Goal: Task Accomplishment & Management: Complete application form

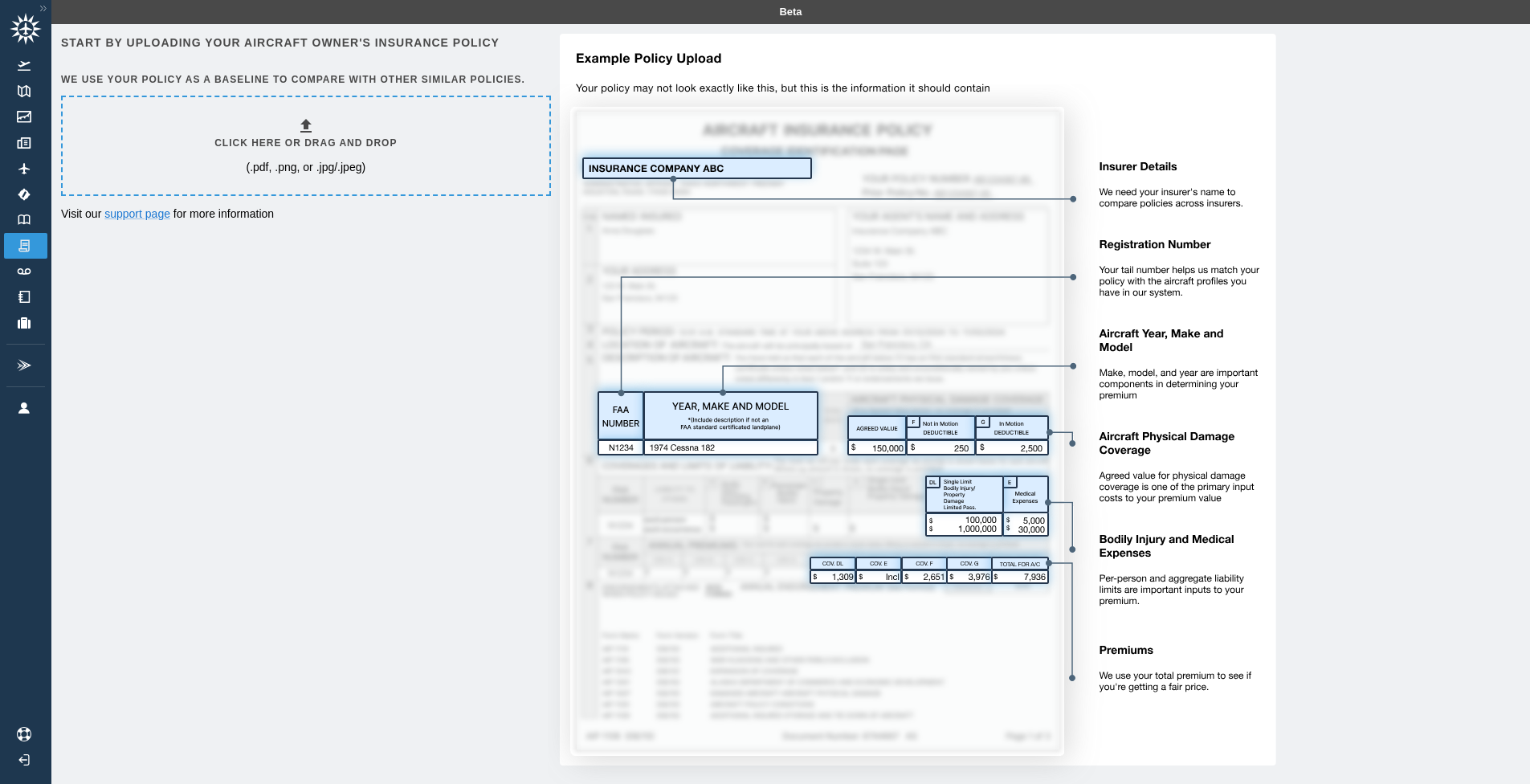
click at [776, 162] on img at bounding box center [911, 409] width 728 height 751
click at [252, 143] on h6 "Click here or drag and drop" at bounding box center [305, 143] width 182 height 16
click at [366, 123] on div "Click here or drag and drop (.pdf, .png, or .jpg/.jpeg)" at bounding box center [305, 145] width 182 height 58
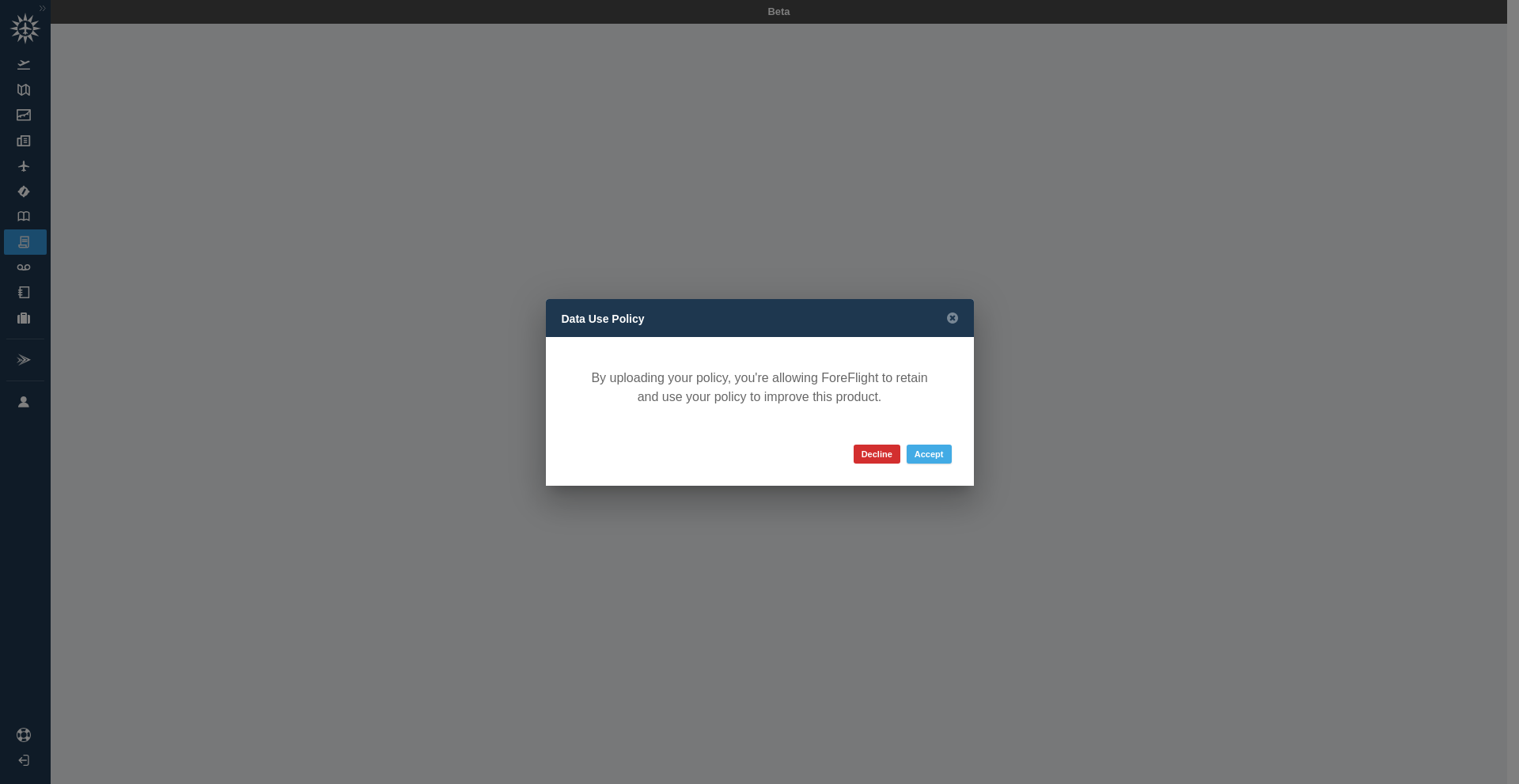
click at [925, 456] on button "Accept" at bounding box center [929, 454] width 45 height 19
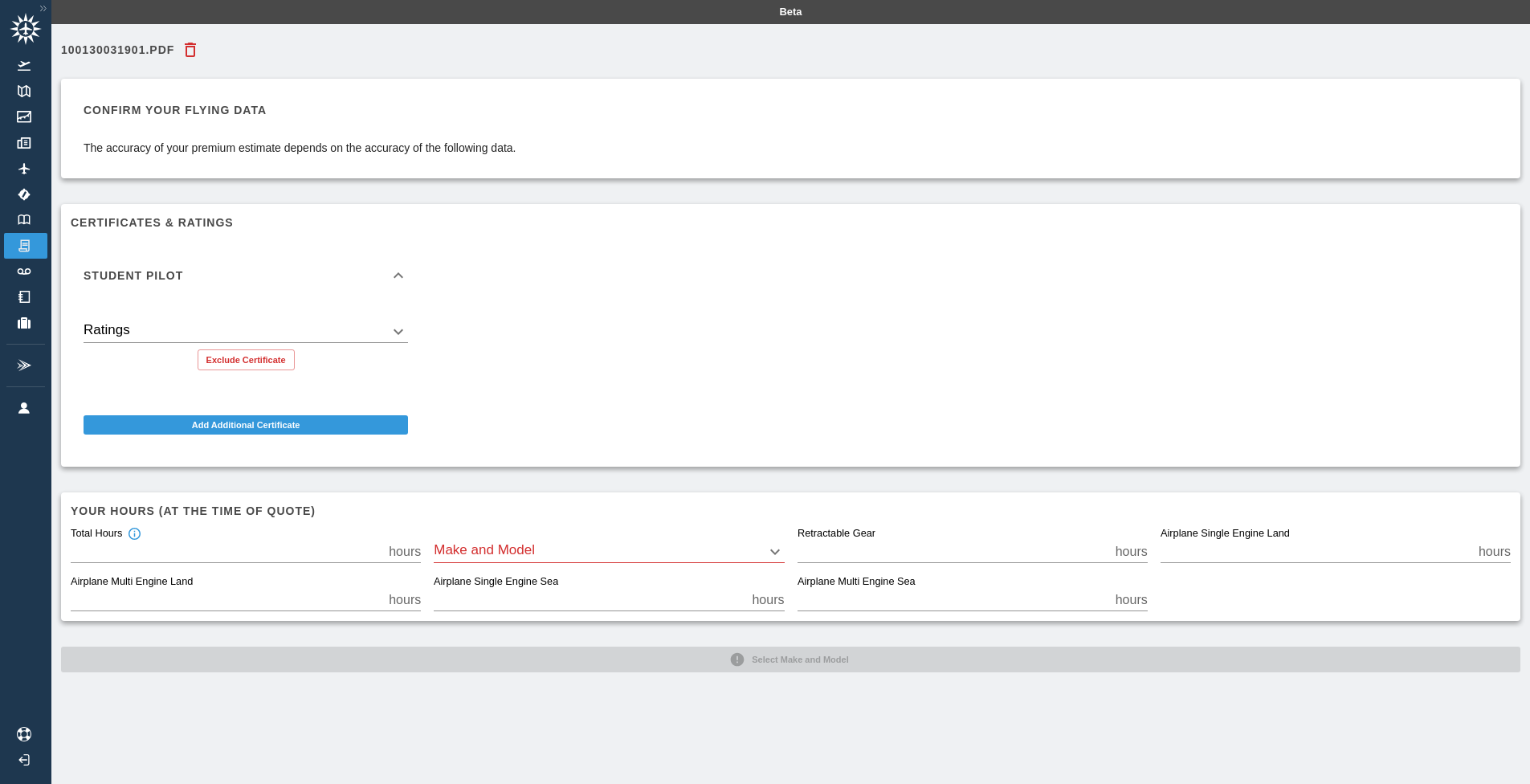
click at [287, 275] on div "Student Pilot" at bounding box center [236, 275] width 305 height 11
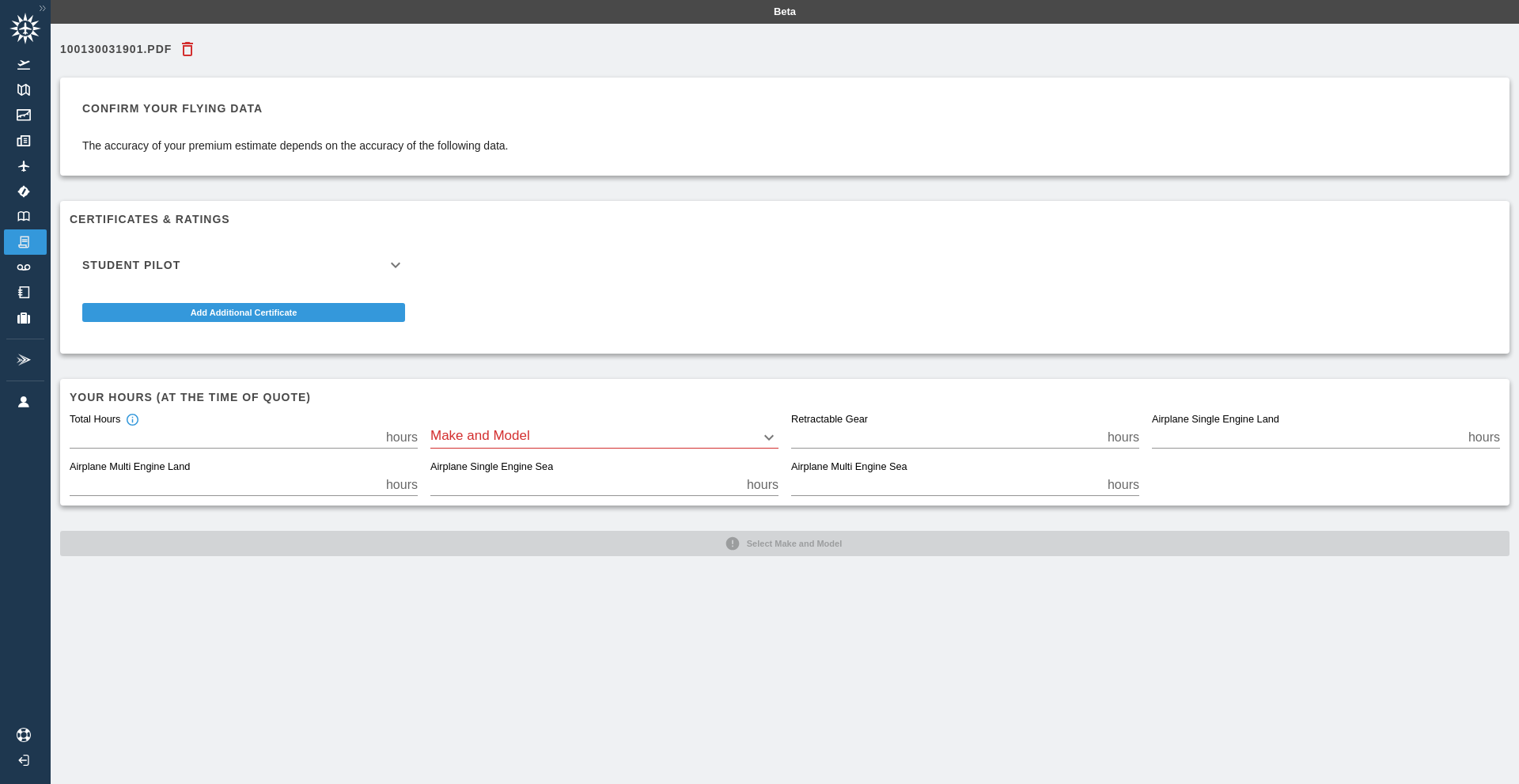
click at [580, 446] on body "Beta 100130031901.pdf Confirm your flying data The accuracy of your premium est…" at bounding box center [759, 392] width 1519 height 784
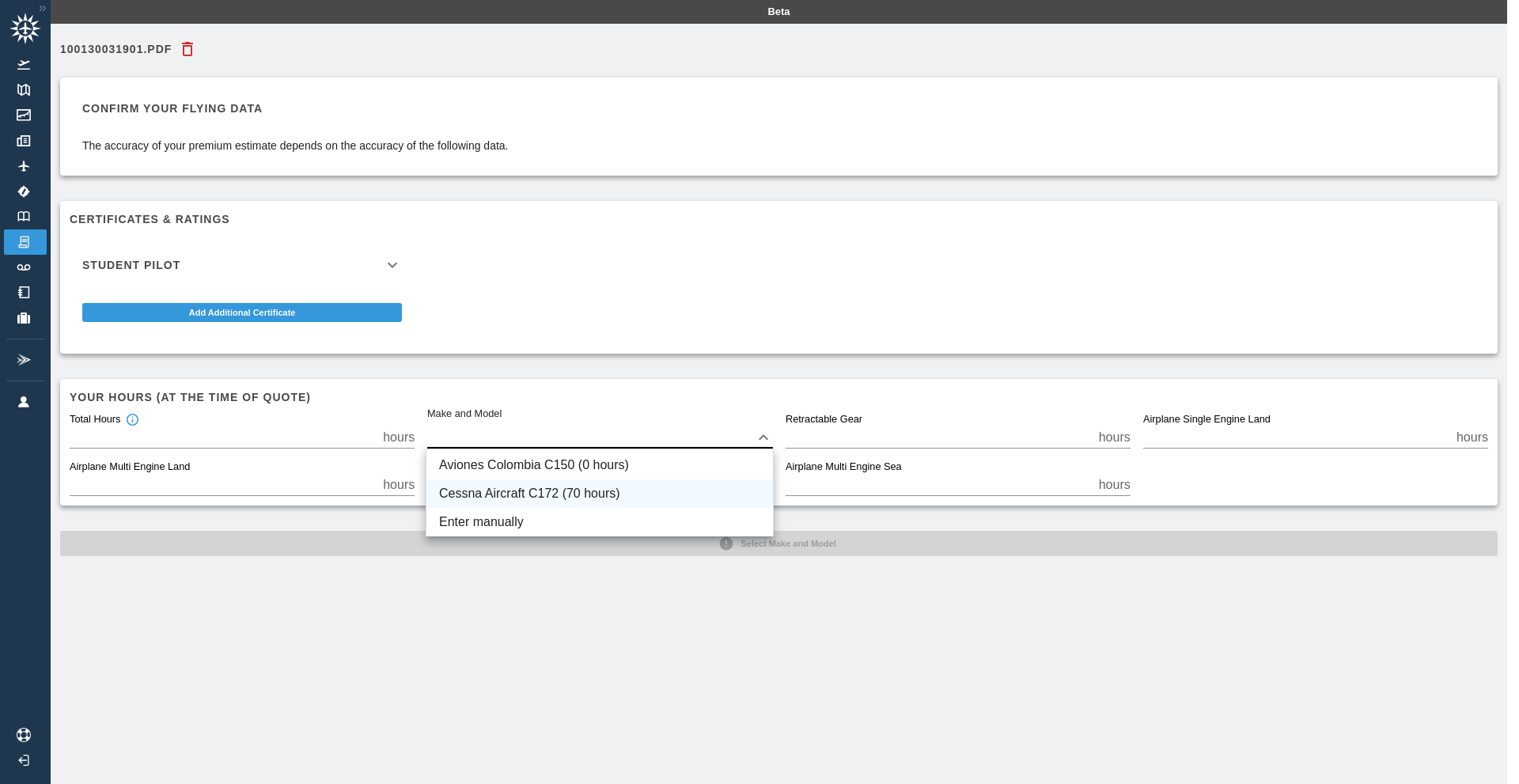
click at [507, 486] on li "Cessna Aircraft C172 (70 hours)" at bounding box center [600, 494] width 347 height 29
type input "****"
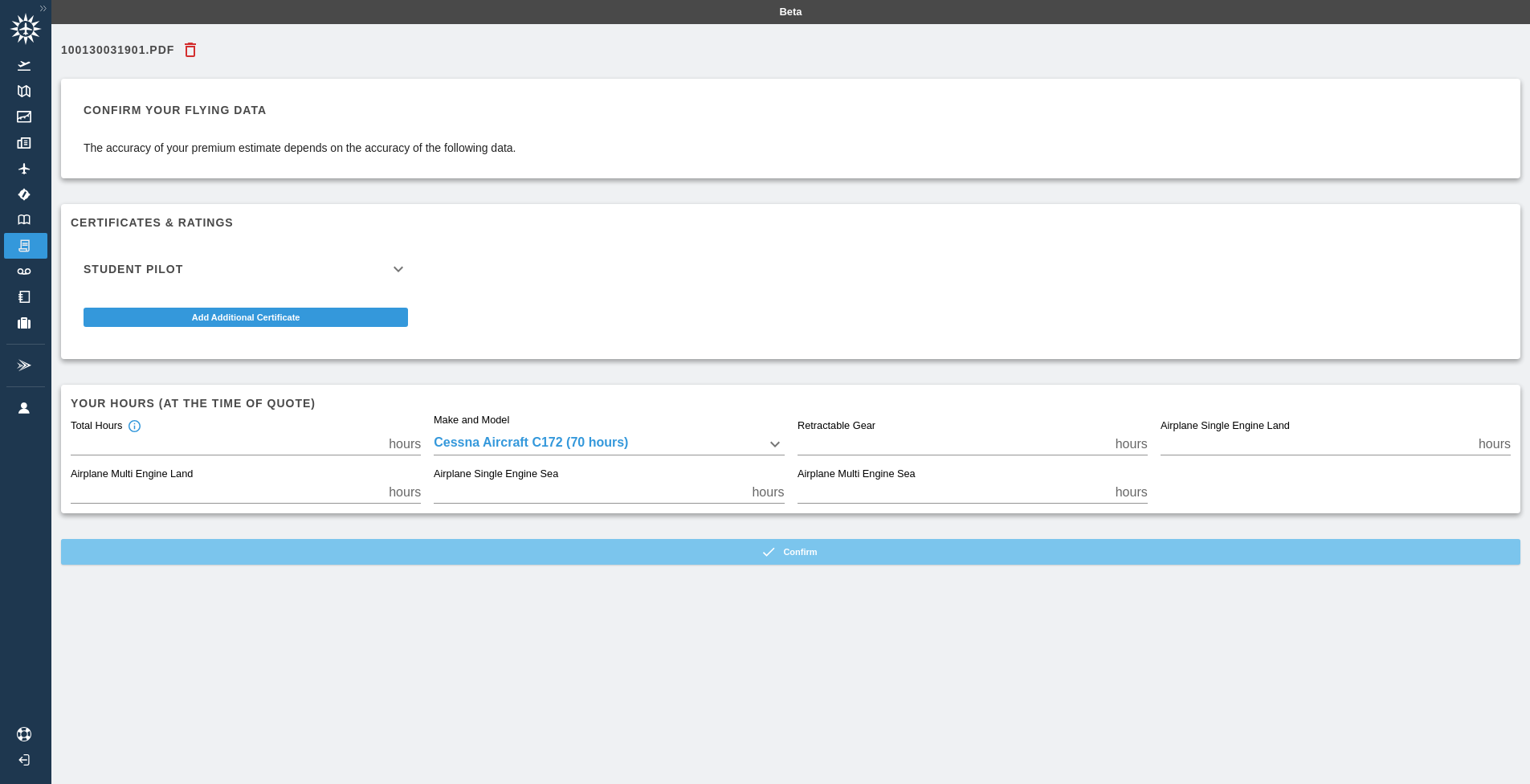
click at [752, 557] on button "Confirm" at bounding box center [791, 552] width 1460 height 26
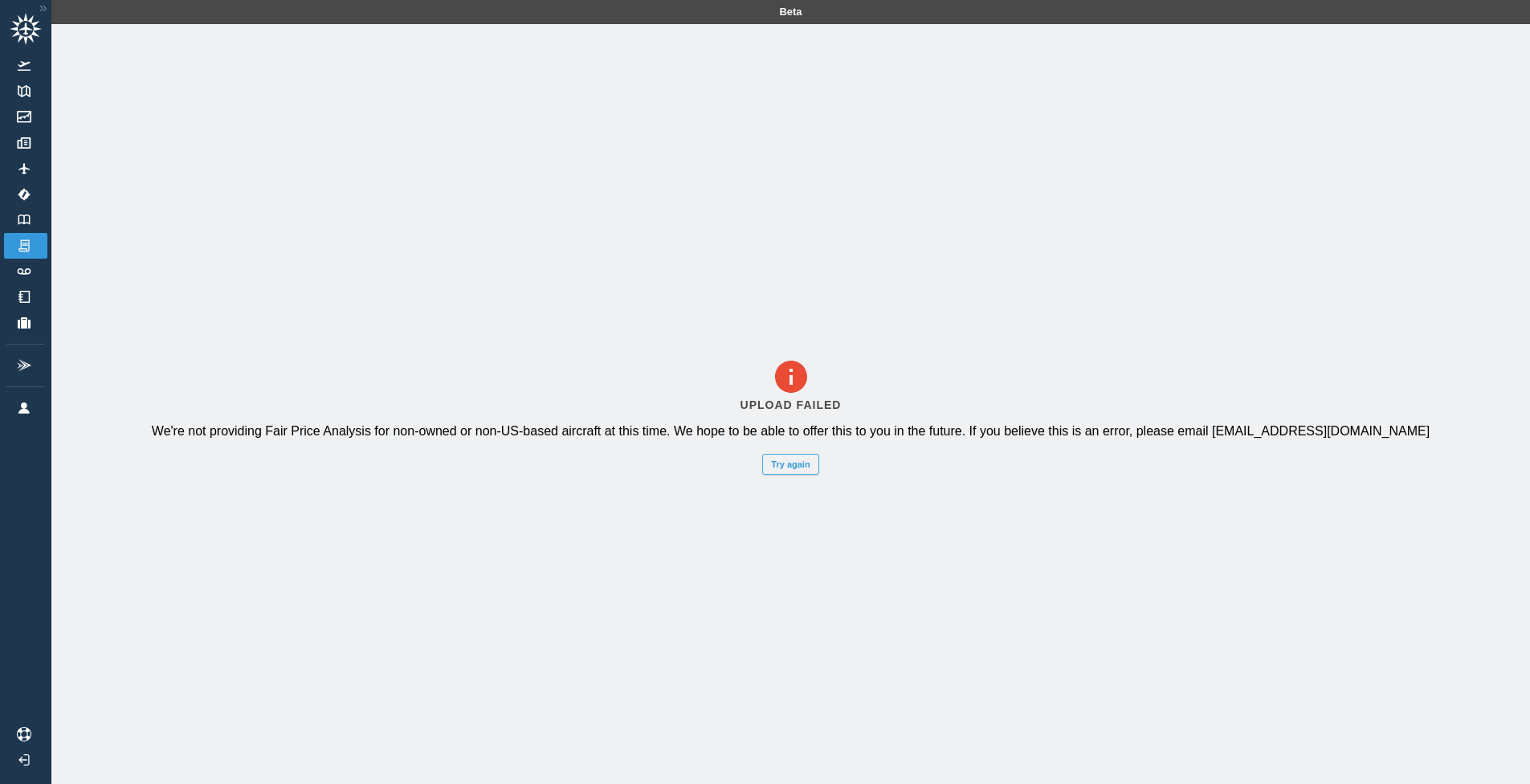
click at [790, 470] on button "Try again" at bounding box center [791, 463] width 57 height 21
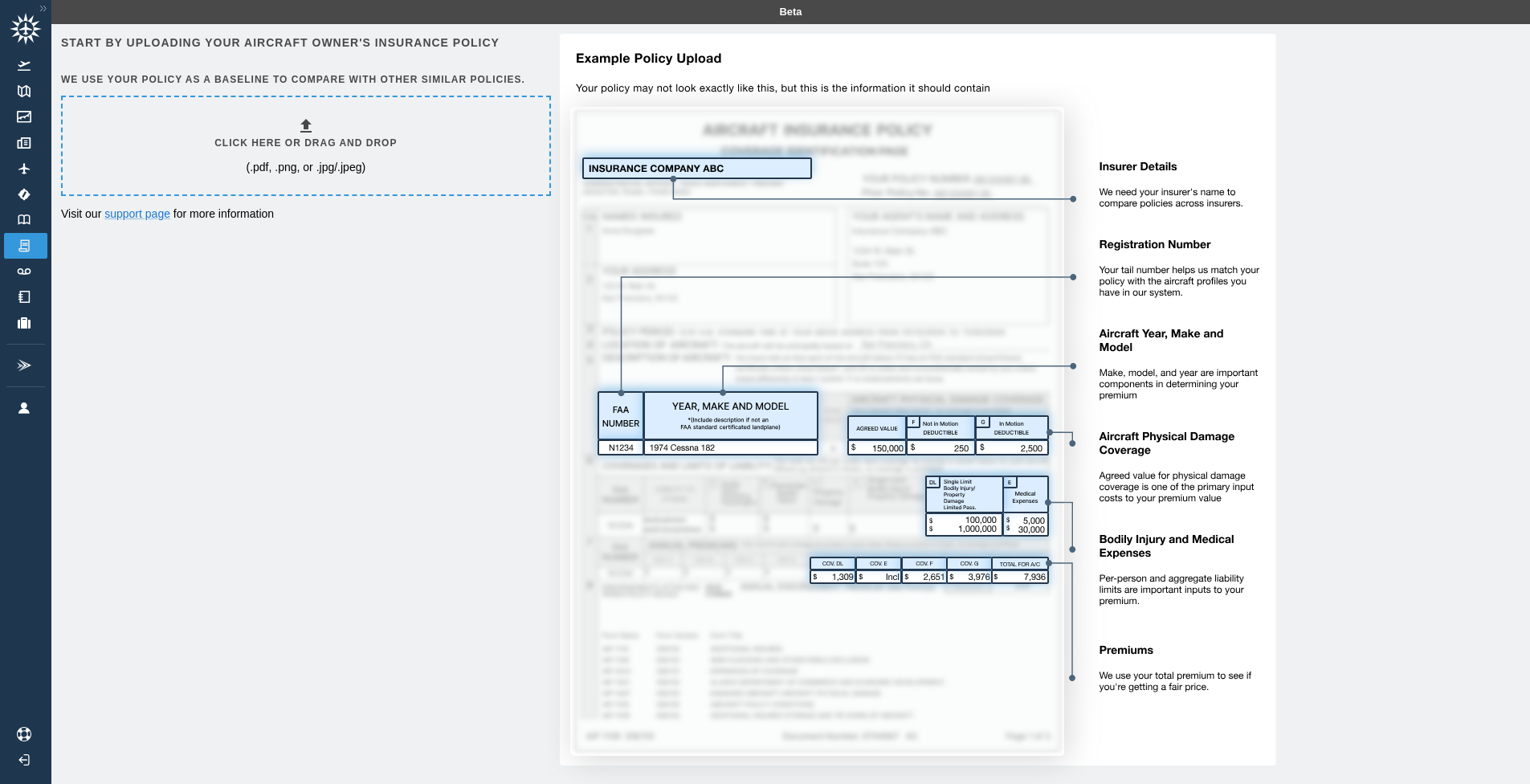
click at [262, 122] on div "Click here or drag and drop (.pdf, .png, or .jpg/.jpeg)" at bounding box center [305, 145] width 182 height 58
click at [417, 163] on div "Click here or drag and drop (.pdf, .png, or .jpg/.jpeg)" at bounding box center [306, 145] width 487 height 97
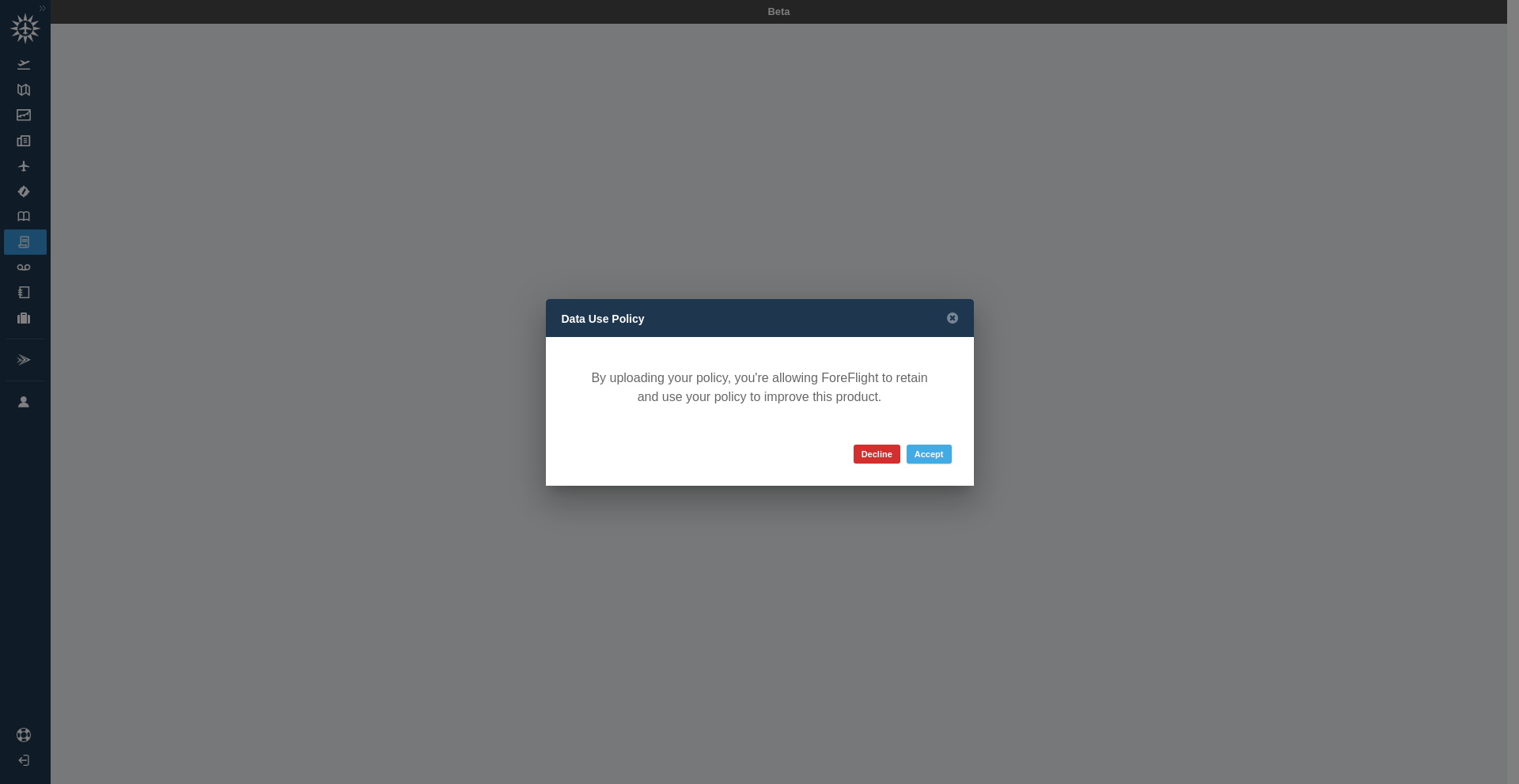
click at [923, 454] on button "Accept" at bounding box center [929, 454] width 45 height 19
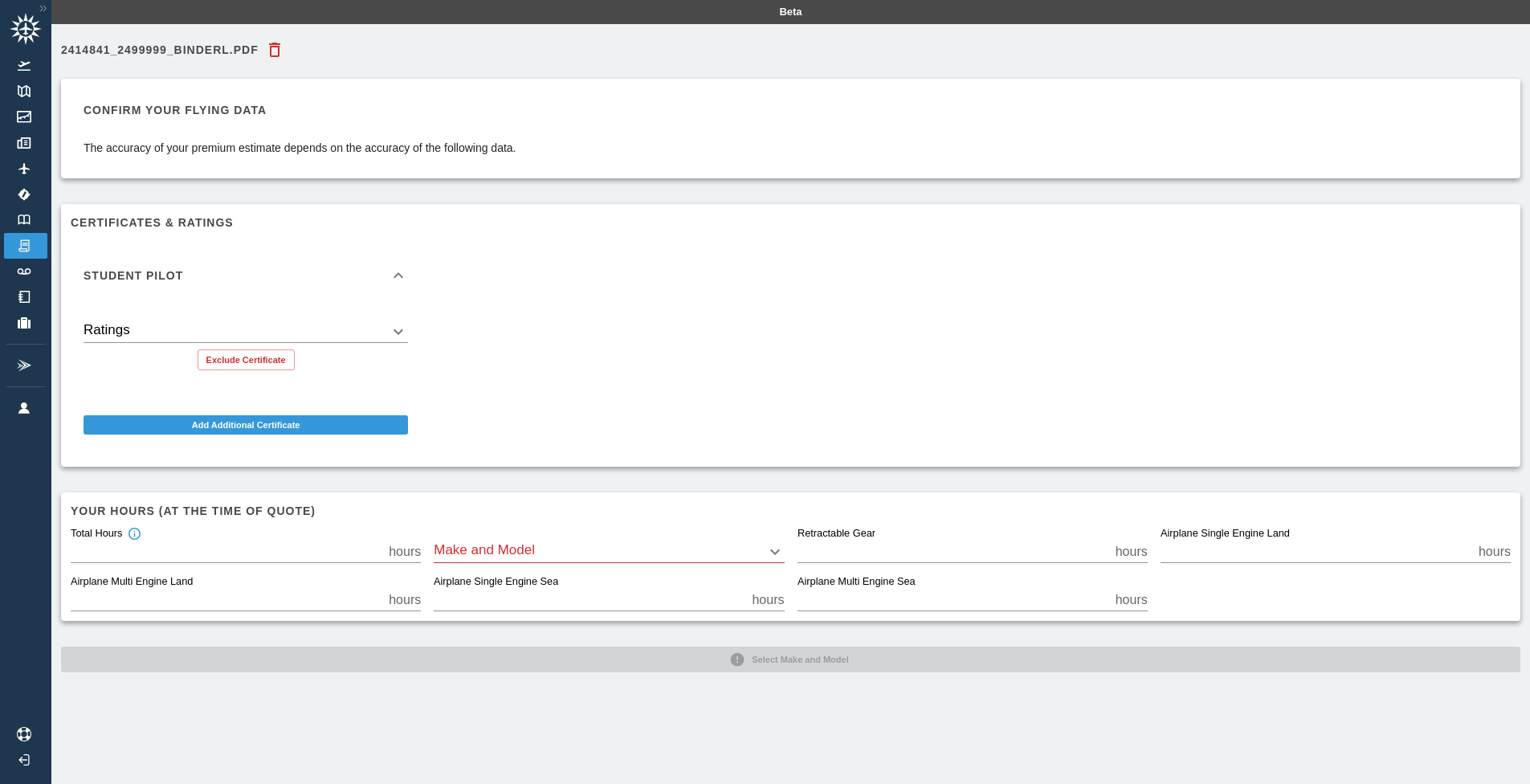
drag, startPoint x: 282, startPoint y: 281, endPoint x: 286, endPoint y: 301, distance: 20.4
click at [280, 282] on div "Student Pilot" at bounding box center [245, 275] width 350 height 51
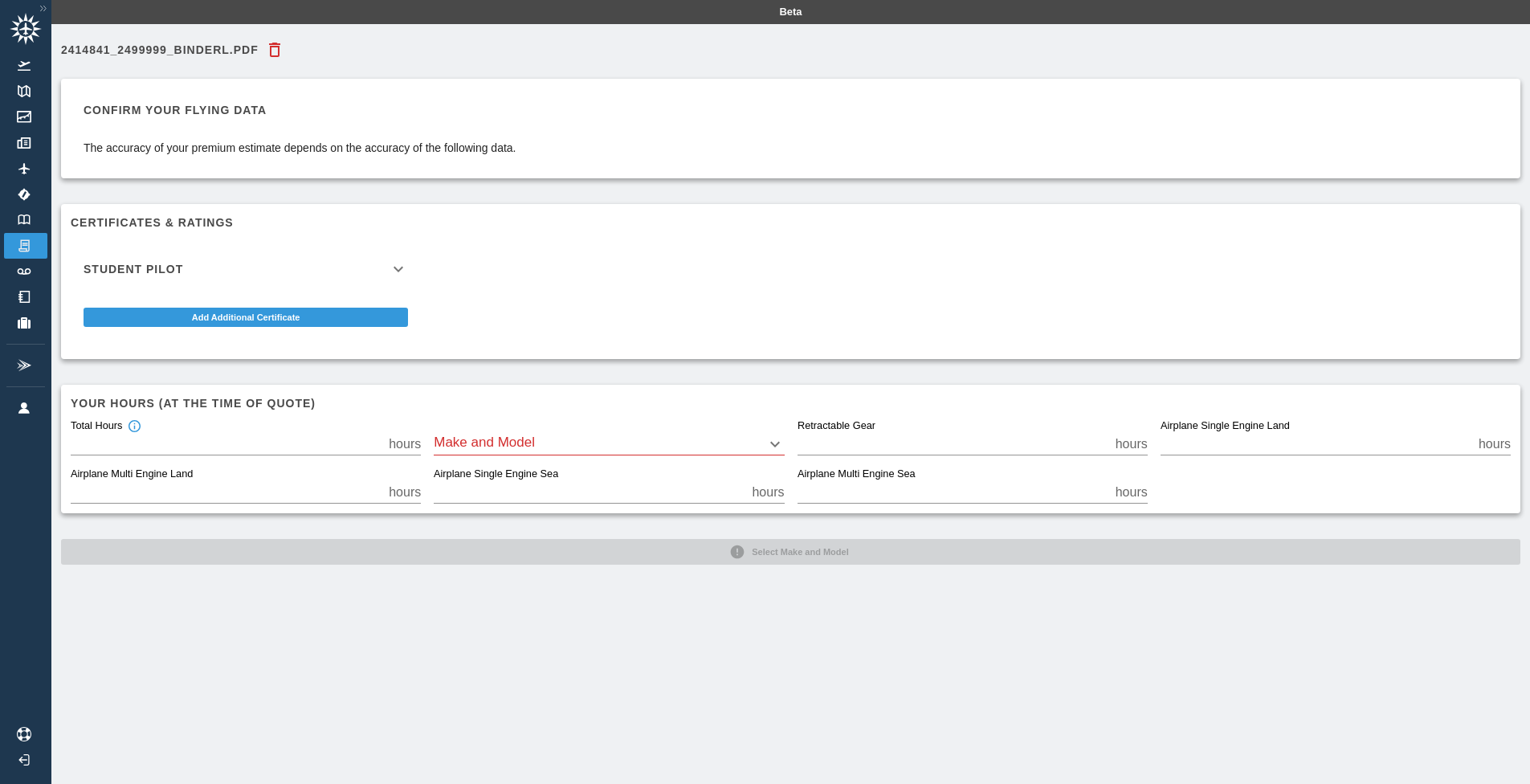
click at [530, 461] on div "Airplane Single Engine Sea * hours" at bounding box center [601, 479] width 363 height 48
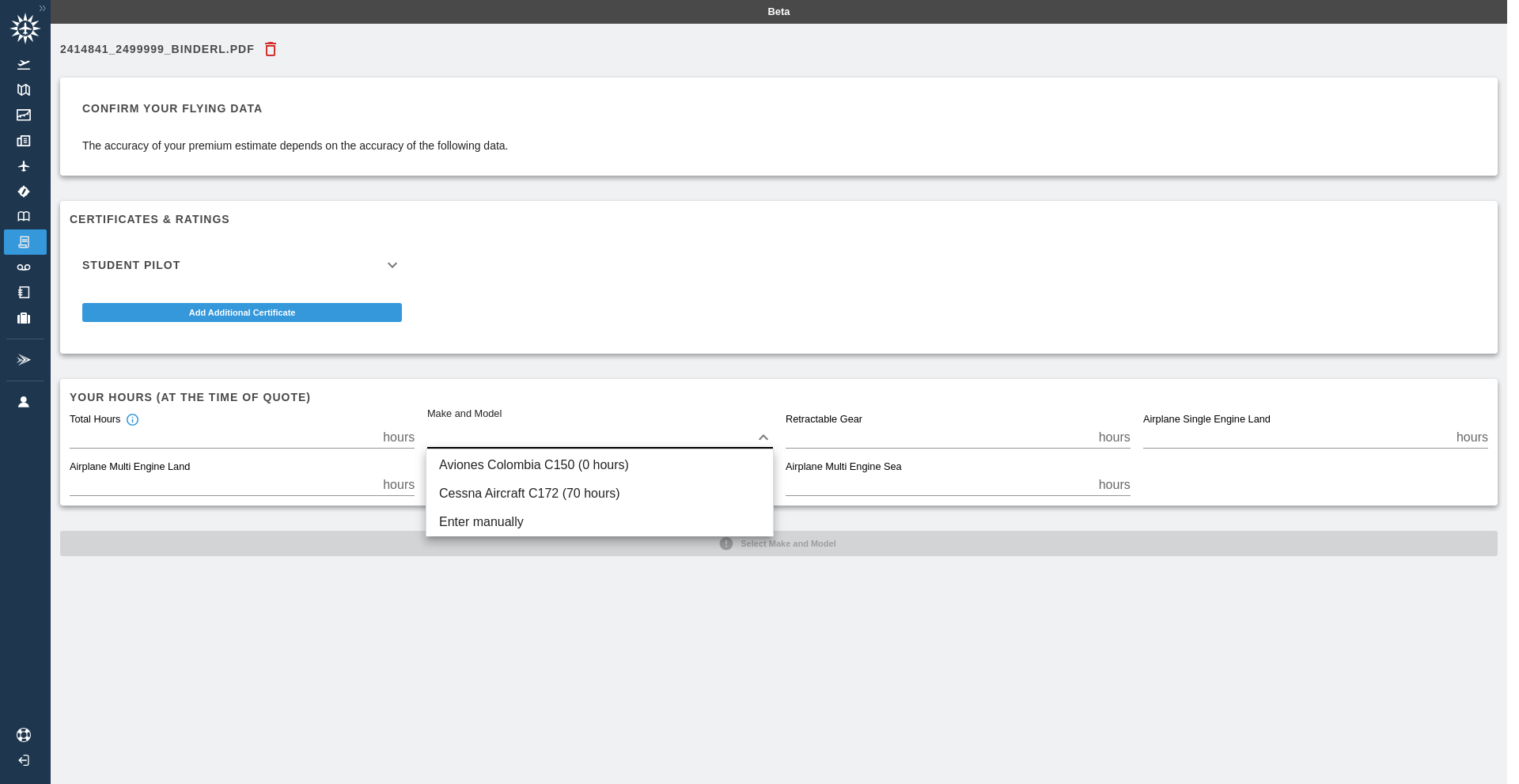
click at [520, 445] on body "Beta 2414841_2499999_BinderL.pdf Confirm your flying data The accuracy of your …" at bounding box center [759, 392] width 1519 height 784
click at [507, 492] on li "Cessna Aircraft C172 (70 hours)" at bounding box center [600, 494] width 347 height 29
type input "****"
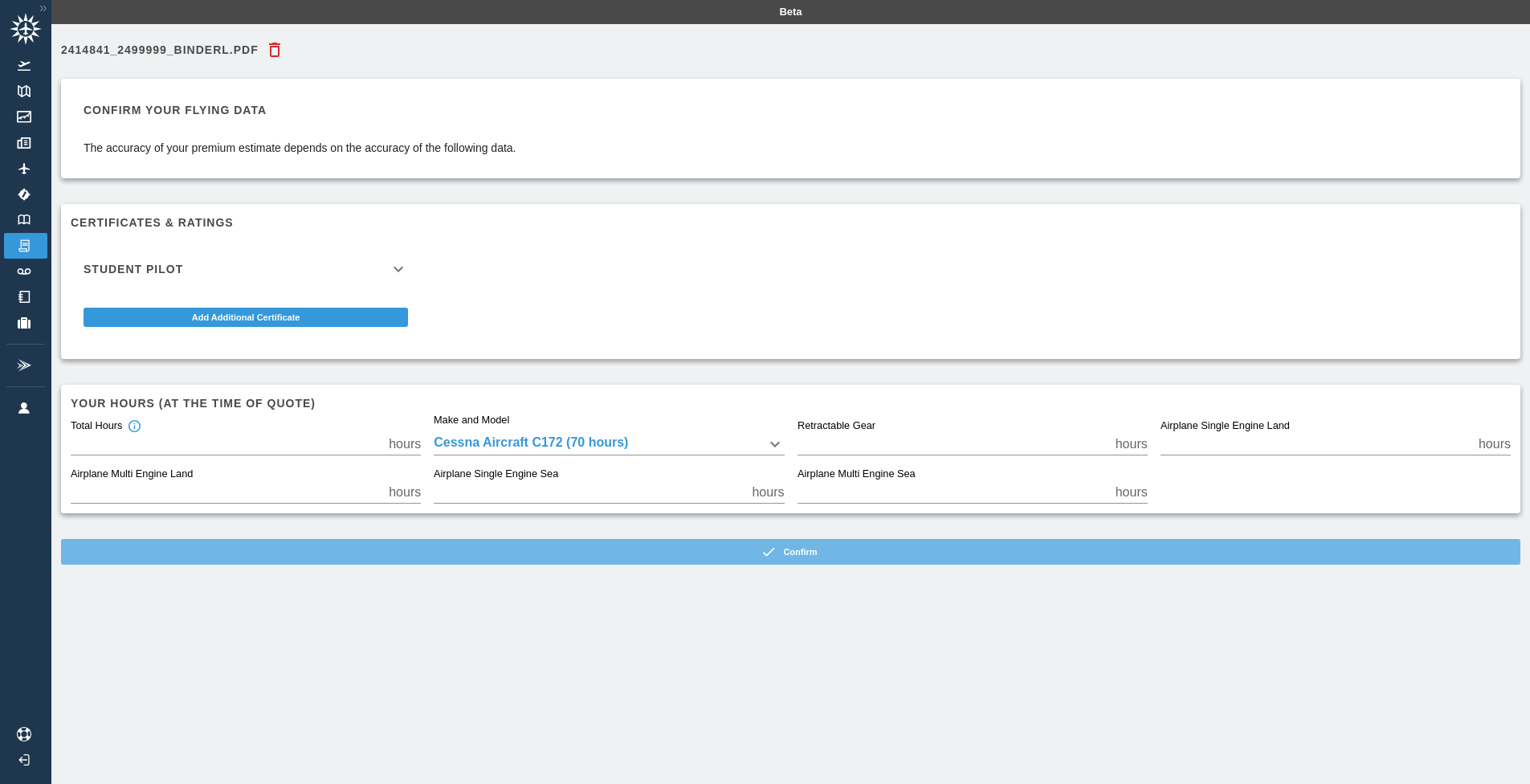
click at [490, 546] on button "Confirm" at bounding box center [791, 552] width 1460 height 26
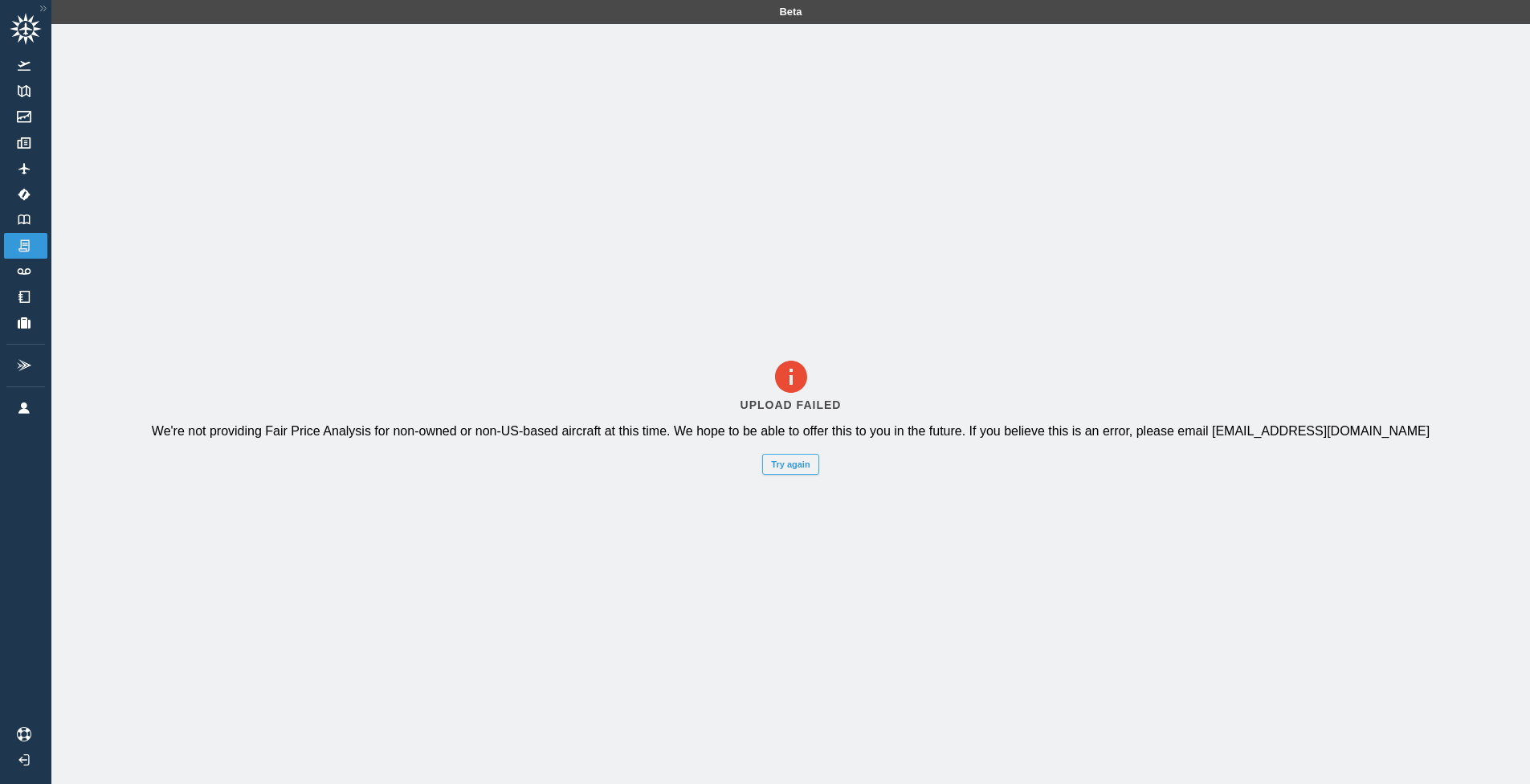
drag, startPoint x: 797, startPoint y: 476, endPoint x: 781, endPoint y: 476, distance: 16.0
click at [781, 476] on div "Upload Failed We're not providing Fair Price Analysis for non-owned or non-US-b…" at bounding box center [791, 416] width 1479 height 784
click at [776, 474] on button "Try again" at bounding box center [791, 463] width 57 height 21
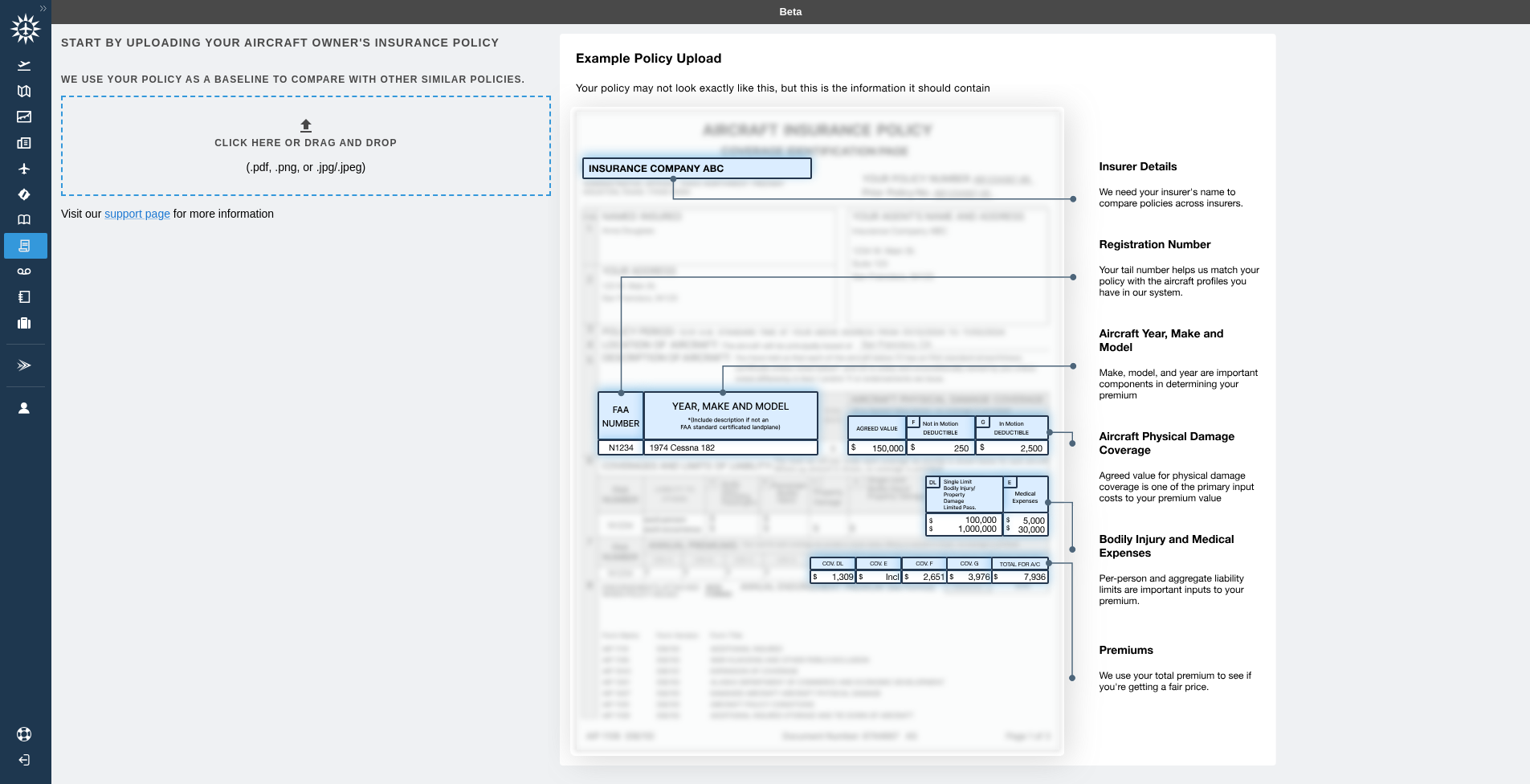
click at [269, 164] on p "(.pdf, .png, or .jpg/.jpeg)" at bounding box center [305, 167] width 120 height 16
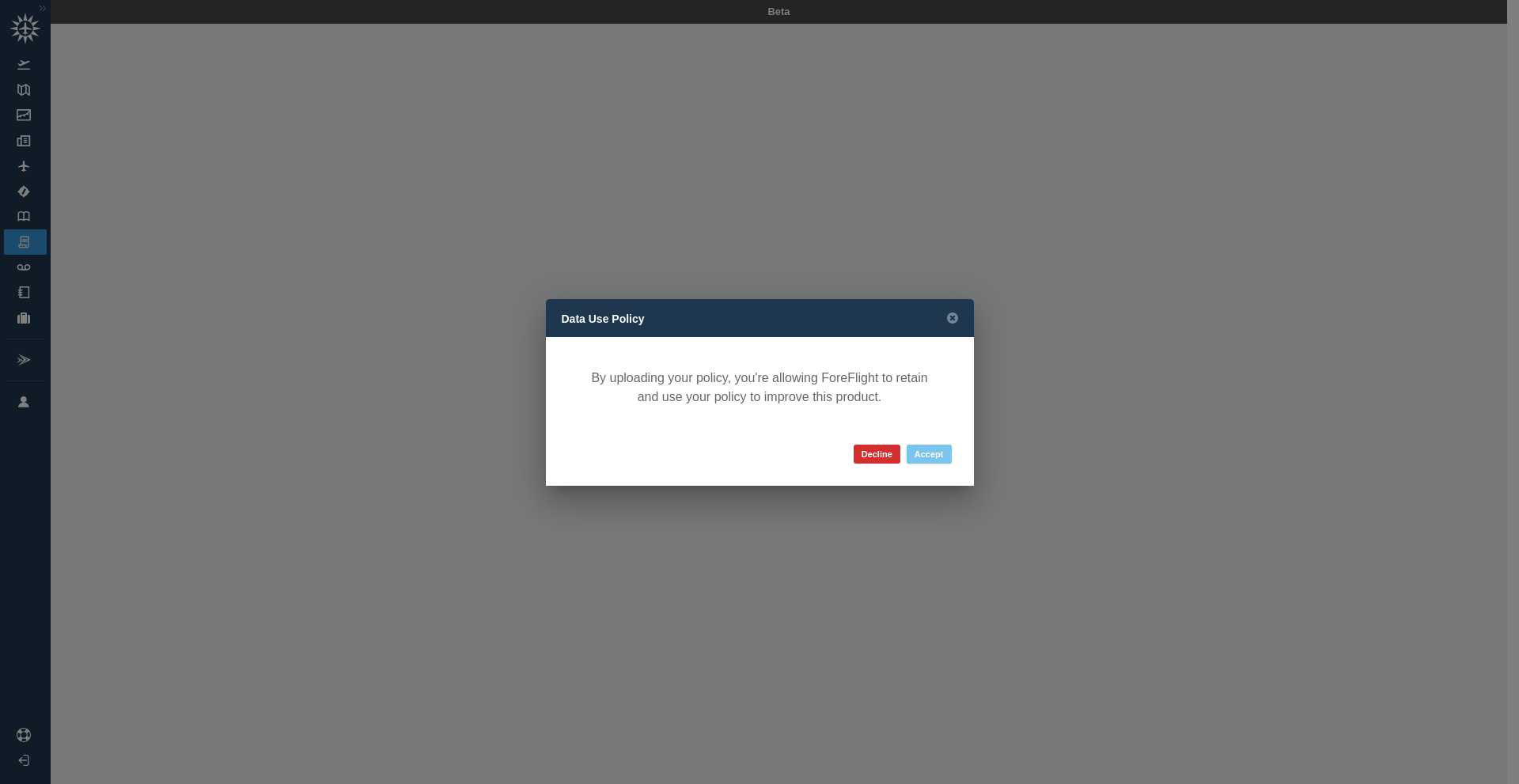
click at [923, 457] on button "Accept" at bounding box center [929, 454] width 45 height 19
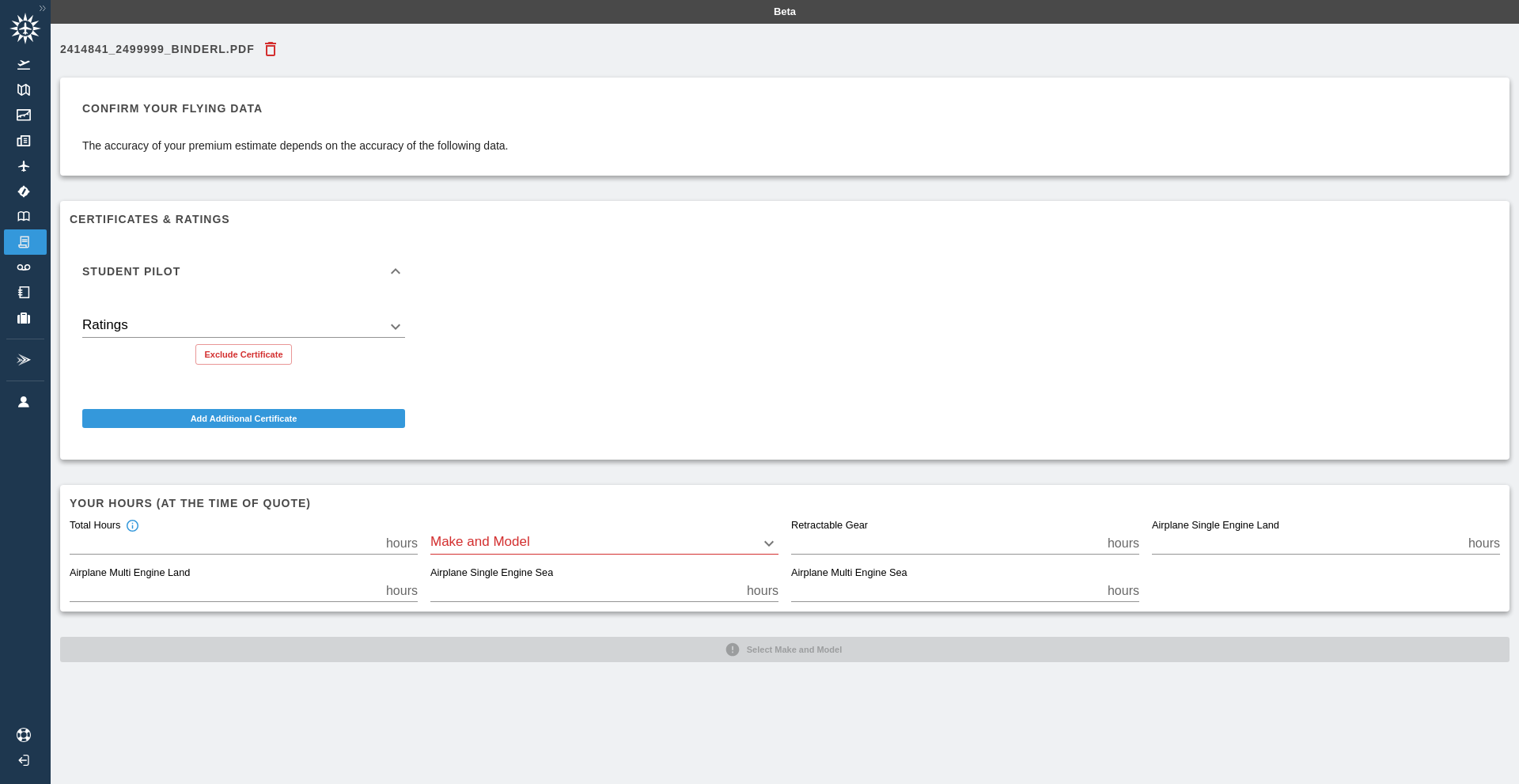
click at [595, 538] on body "Beta 2414841_2499999_BinderL.pdf Confirm your flying data The accuracy of your …" at bounding box center [759, 392] width 1519 height 784
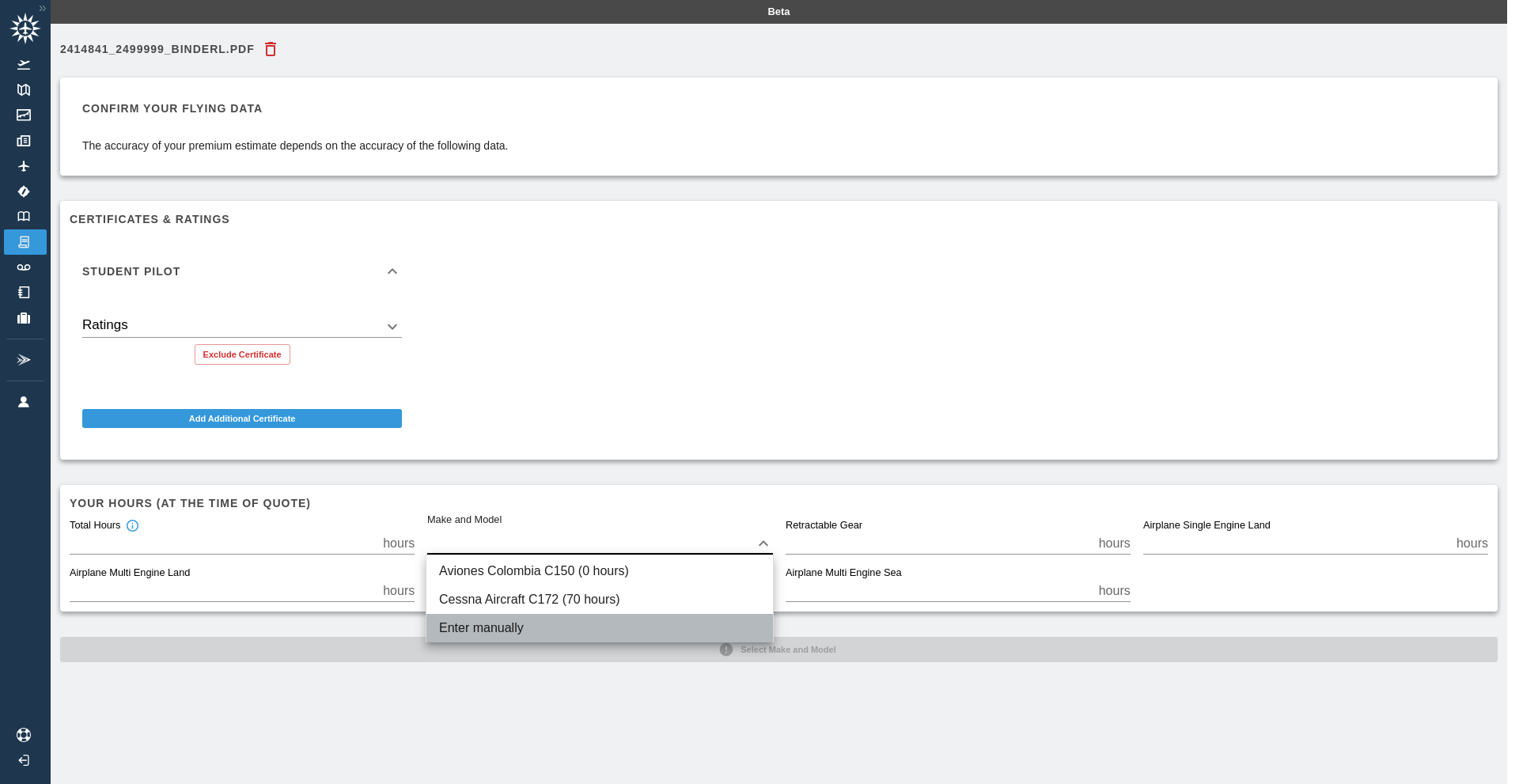
click at [466, 623] on li "Enter manually" at bounding box center [600, 628] width 347 height 29
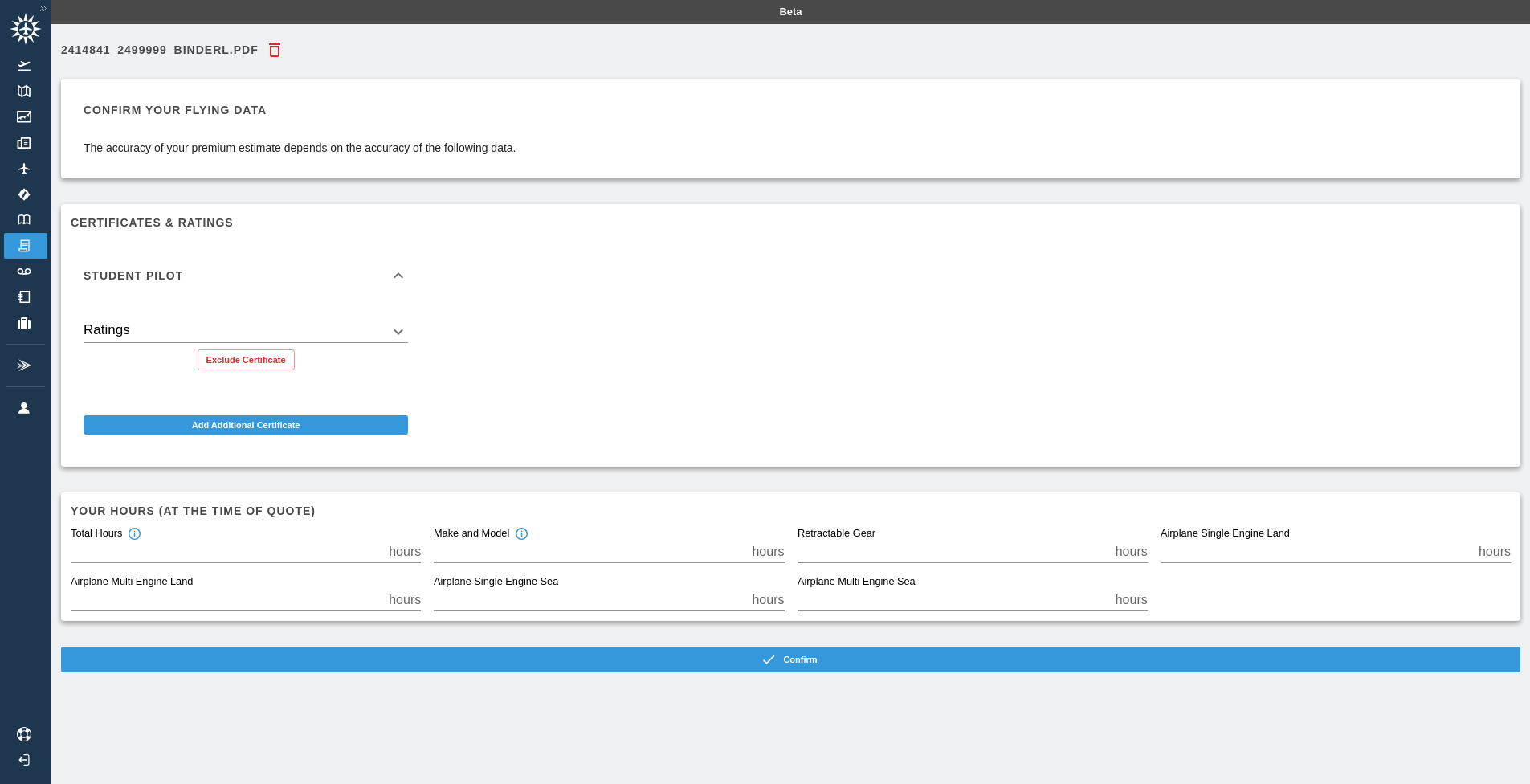
drag, startPoint x: 473, startPoint y: 632, endPoint x: 358, endPoint y: 603, distance: 118.6
click at [358, 603] on input "*" at bounding box center [226, 599] width 312 height 23
click at [559, 553] on input "**" at bounding box center [590, 551] width 312 height 23
click at [760, 546] on p "hours" at bounding box center [768, 551] width 32 height 19
click at [745, 553] on input "**" at bounding box center [590, 551] width 312 height 23
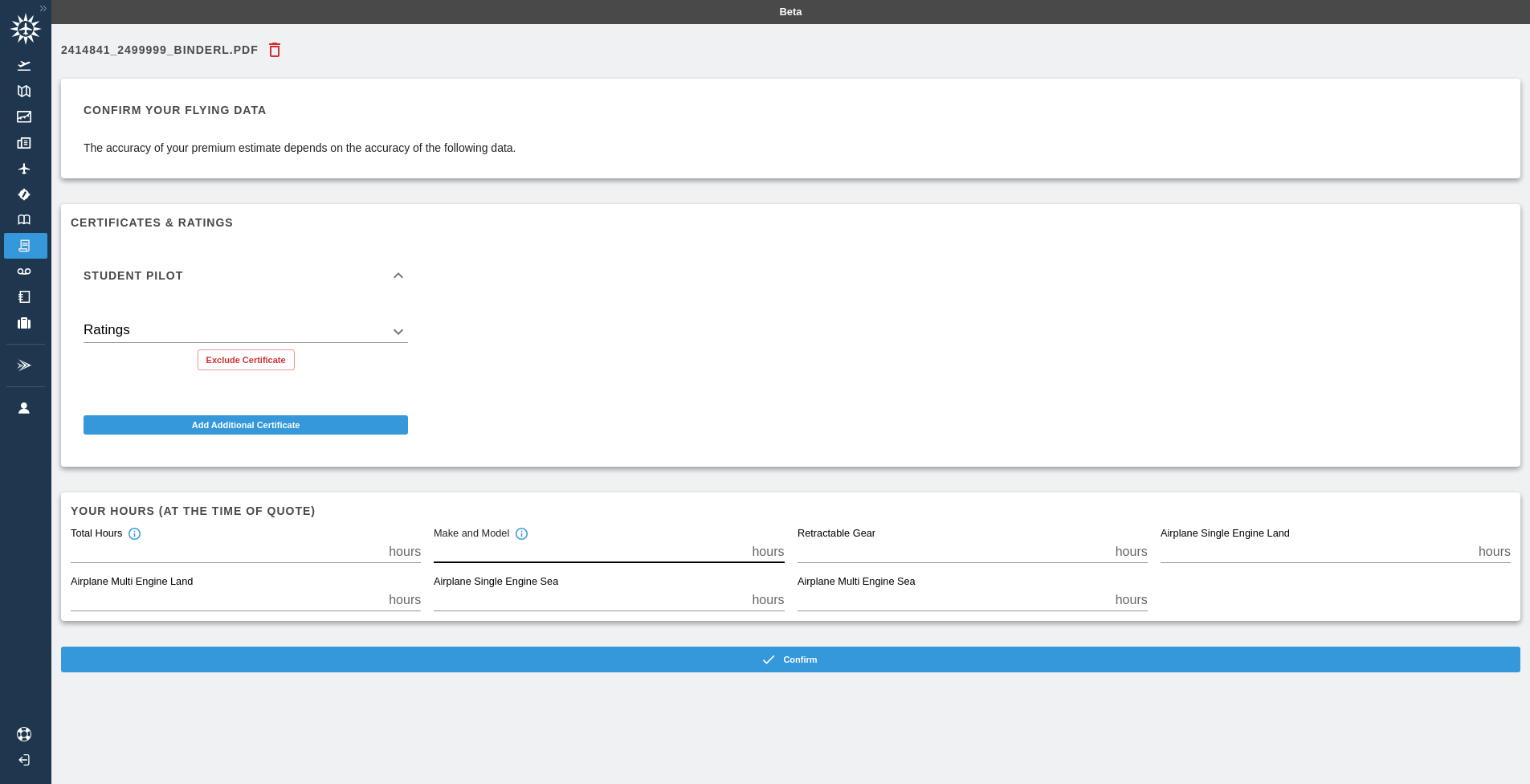
type input "**"
click at [745, 543] on input "**" at bounding box center [590, 551] width 312 height 23
click at [717, 665] on button "Confirm" at bounding box center [791, 659] width 1460 height 26
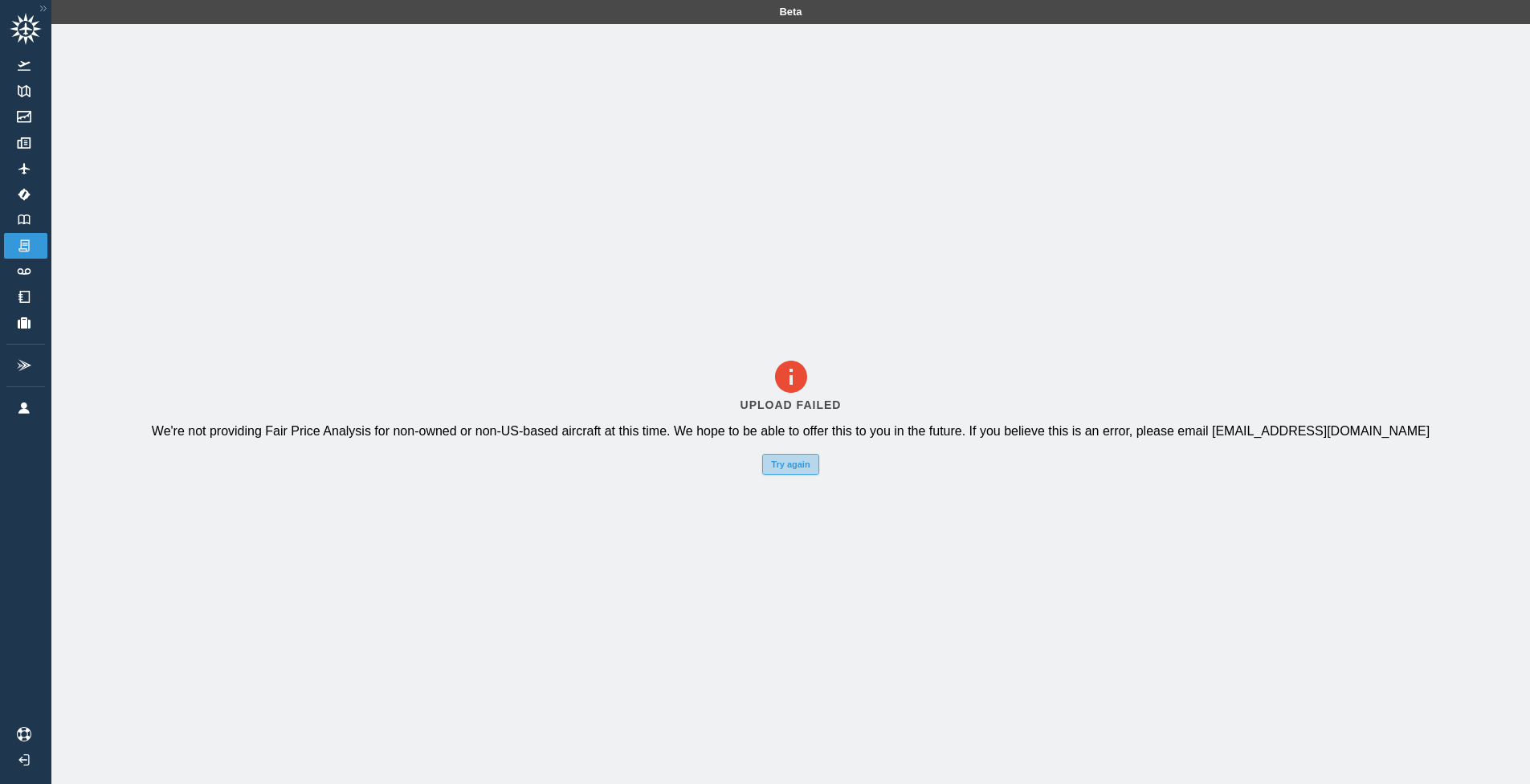
click at [805, 473] on button "Try again" at bounding box center [791, 463] width 57 height 21
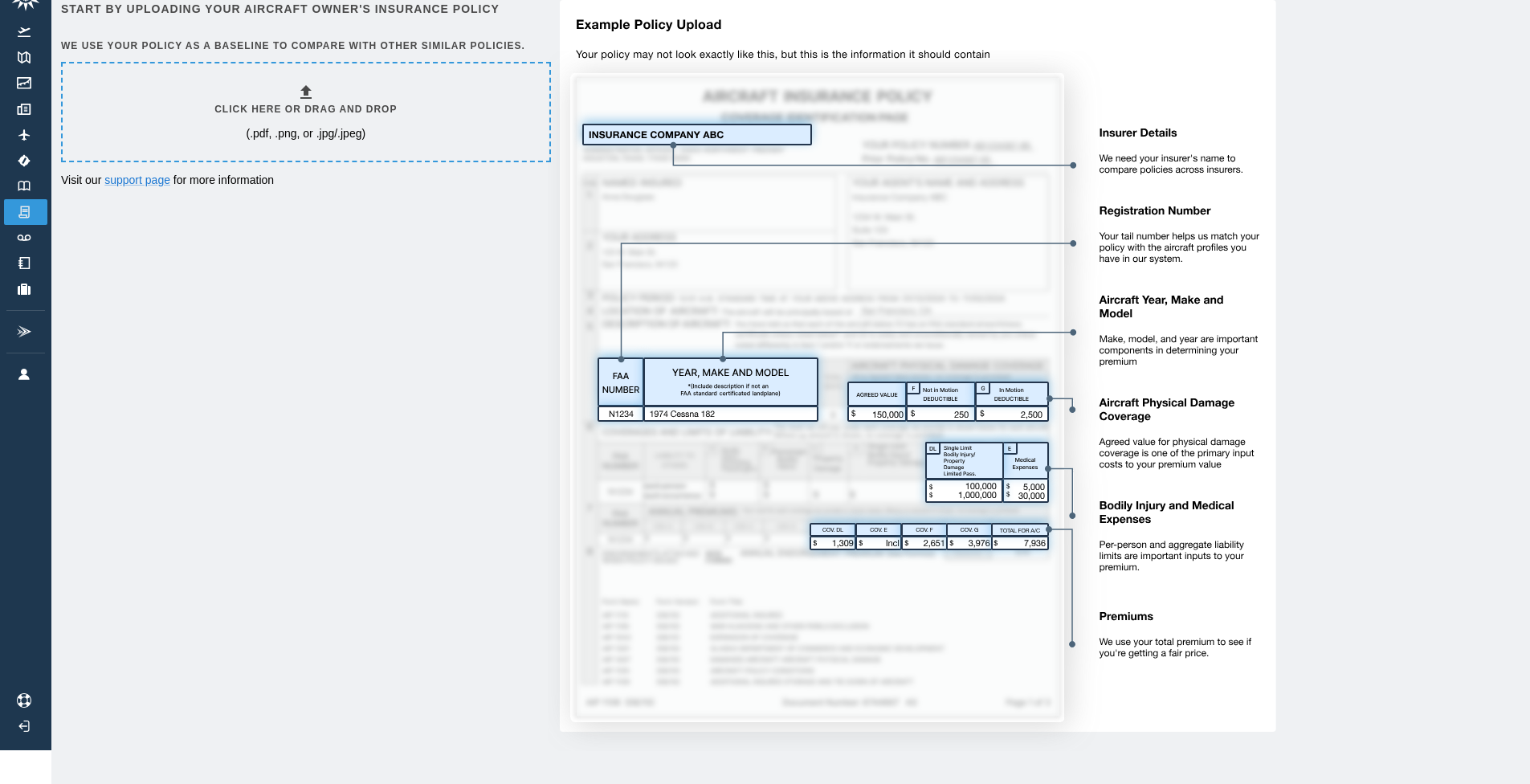
scroll to position [37, 0]
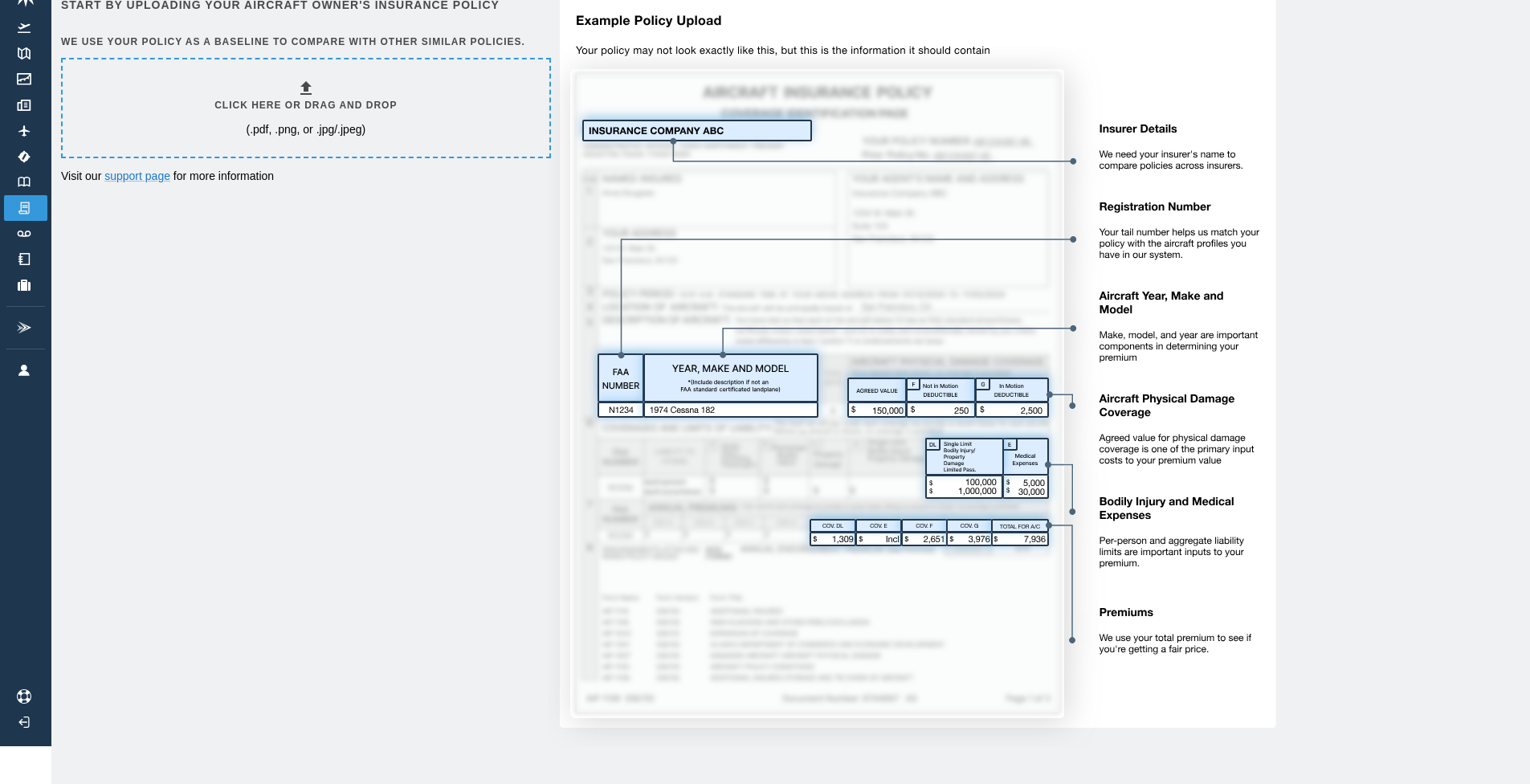
click at [348, 126] on p "(.pdf, .png, or .jpg/.jpeg)" at bounding box center [305, 130] width 120 height 16
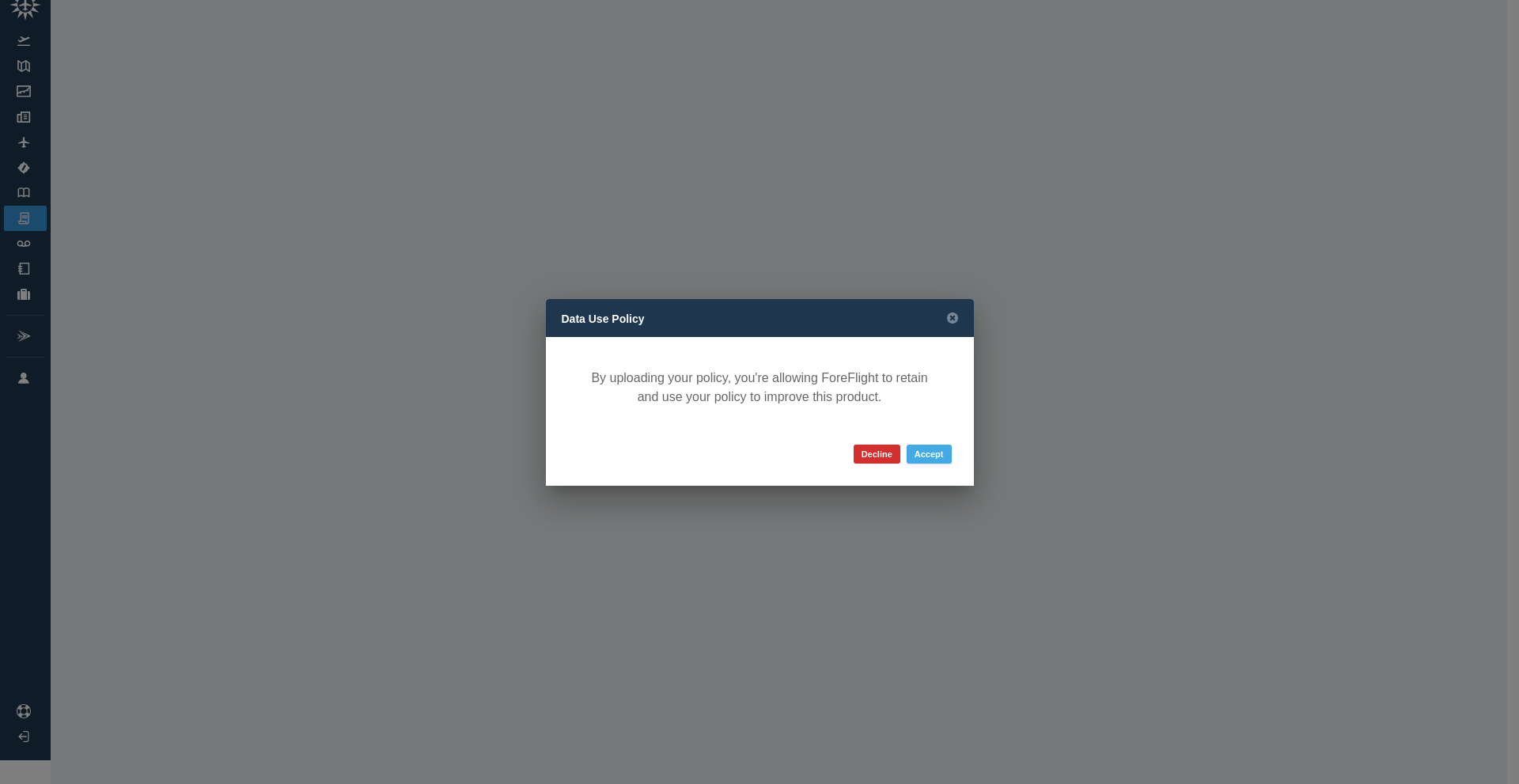
click at [930, 455] on button "Accept" at bounding box center [929, 454] width 45 height 19
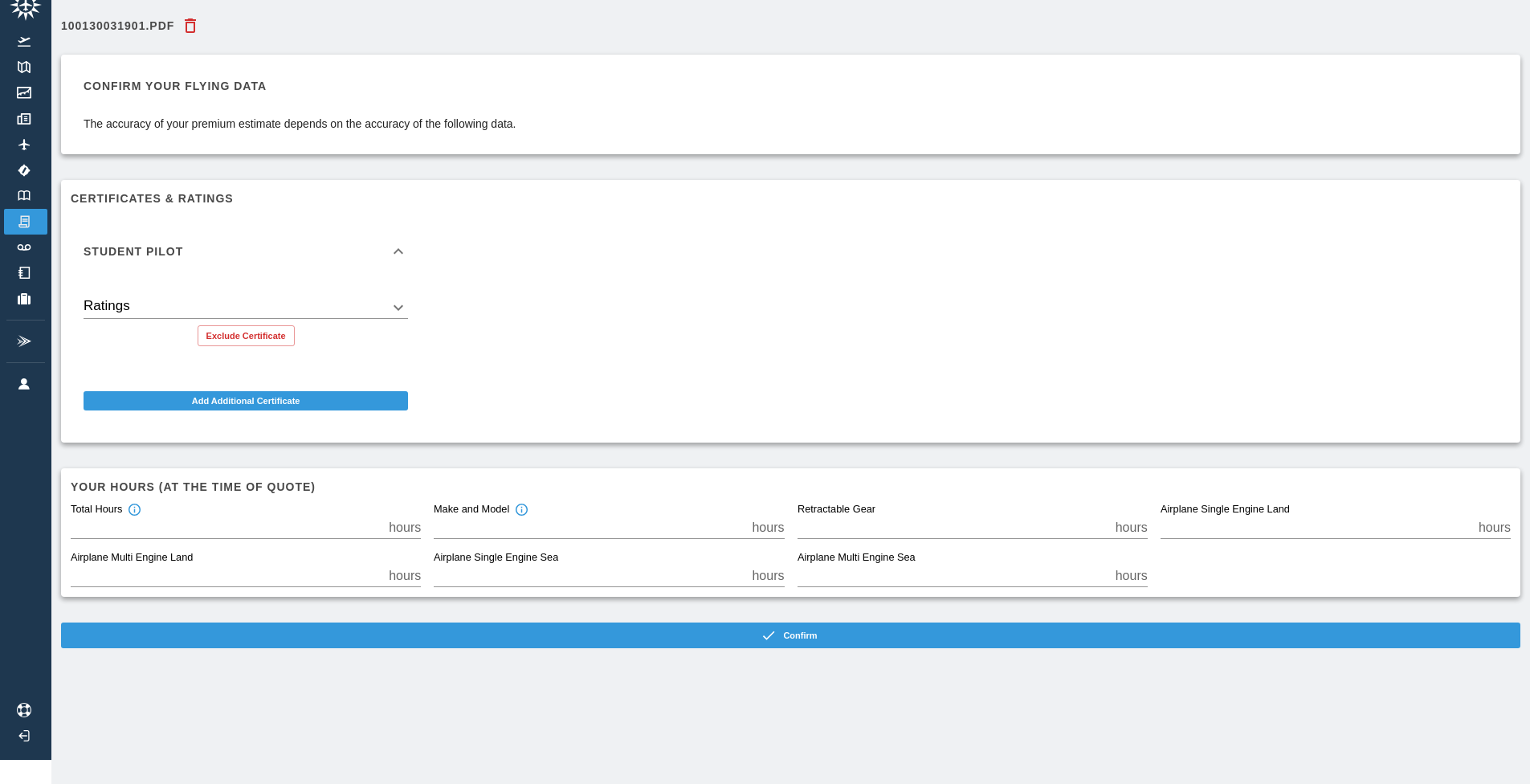
click at [625, 522] on input "**" at bounding box center [590, 527] width 312 height 23
drag, startPoint x: 268, startPoint y: 254, endPoint x: 261, endPoint y: 246, distance: 10.6
click at [262, 248] on div "Student Pilot" at bounding box center [236, 251] width 305 height 11
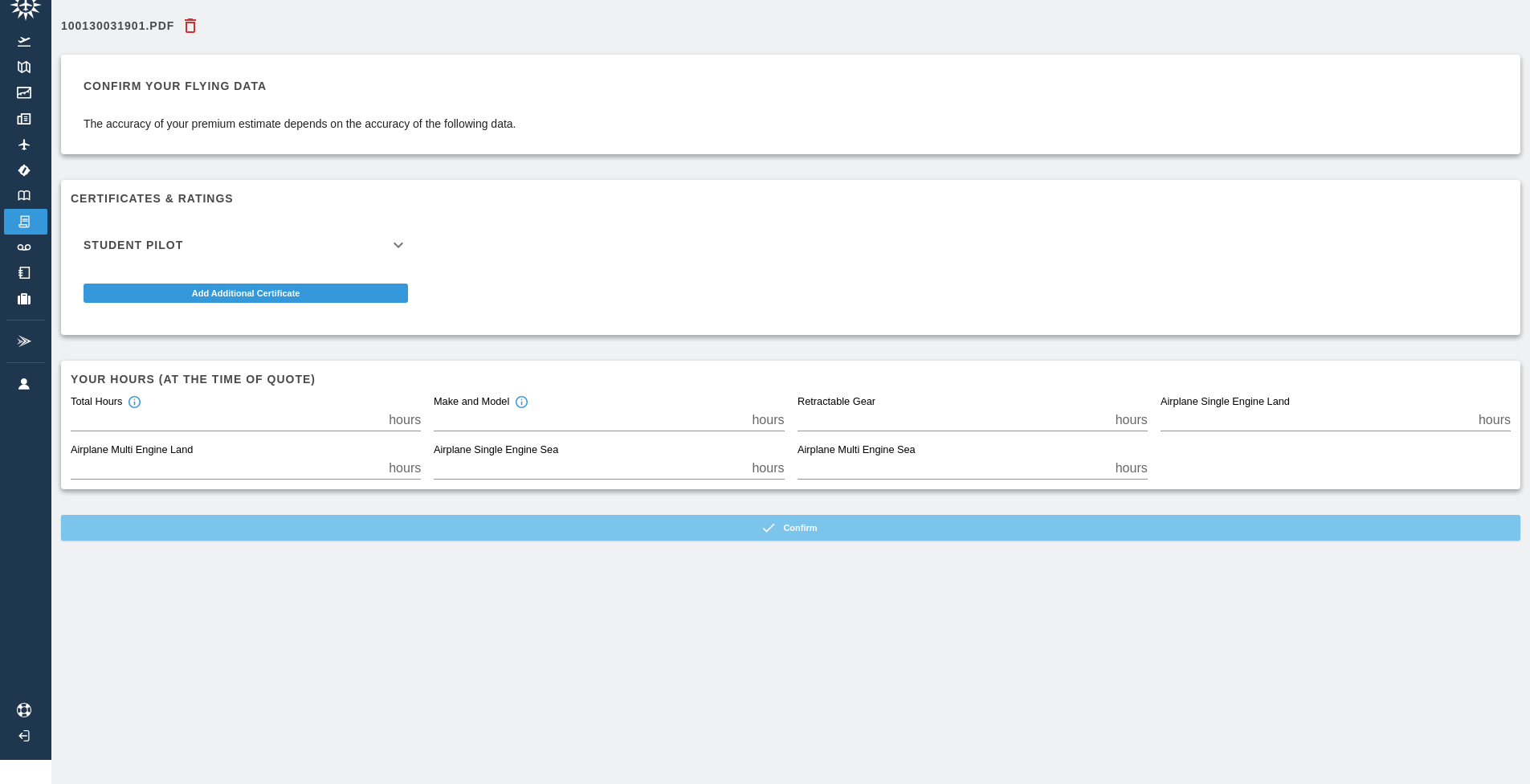
click at [280, 534] on button "Confirm" at bounding box center [791, 527] width 1460 height 26
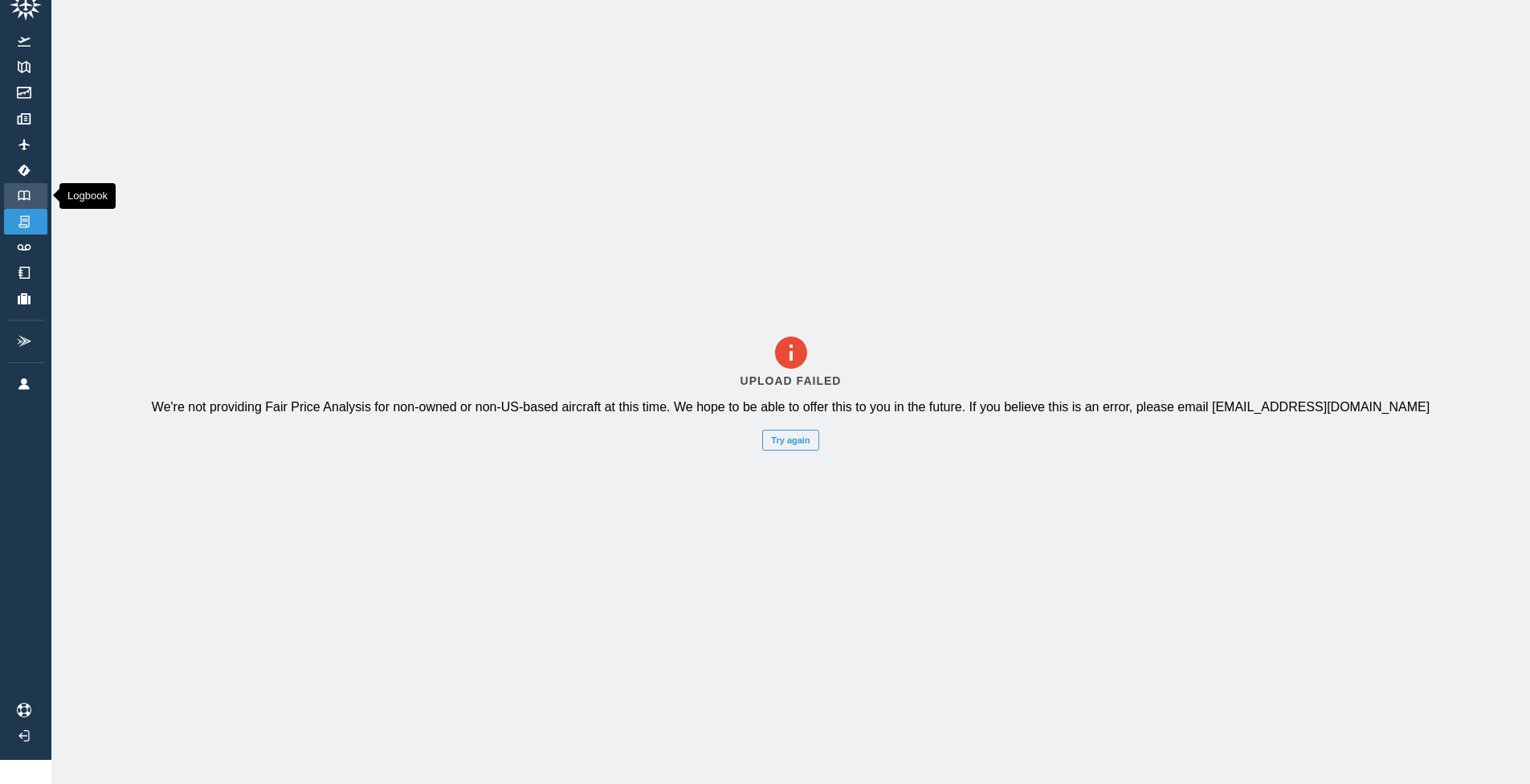
click at [10, 189] on link "Logbook" at bounding box center [25, 196] width 43 height 26
